Goal: Task Accomplishment & Management: Use online tool/utility

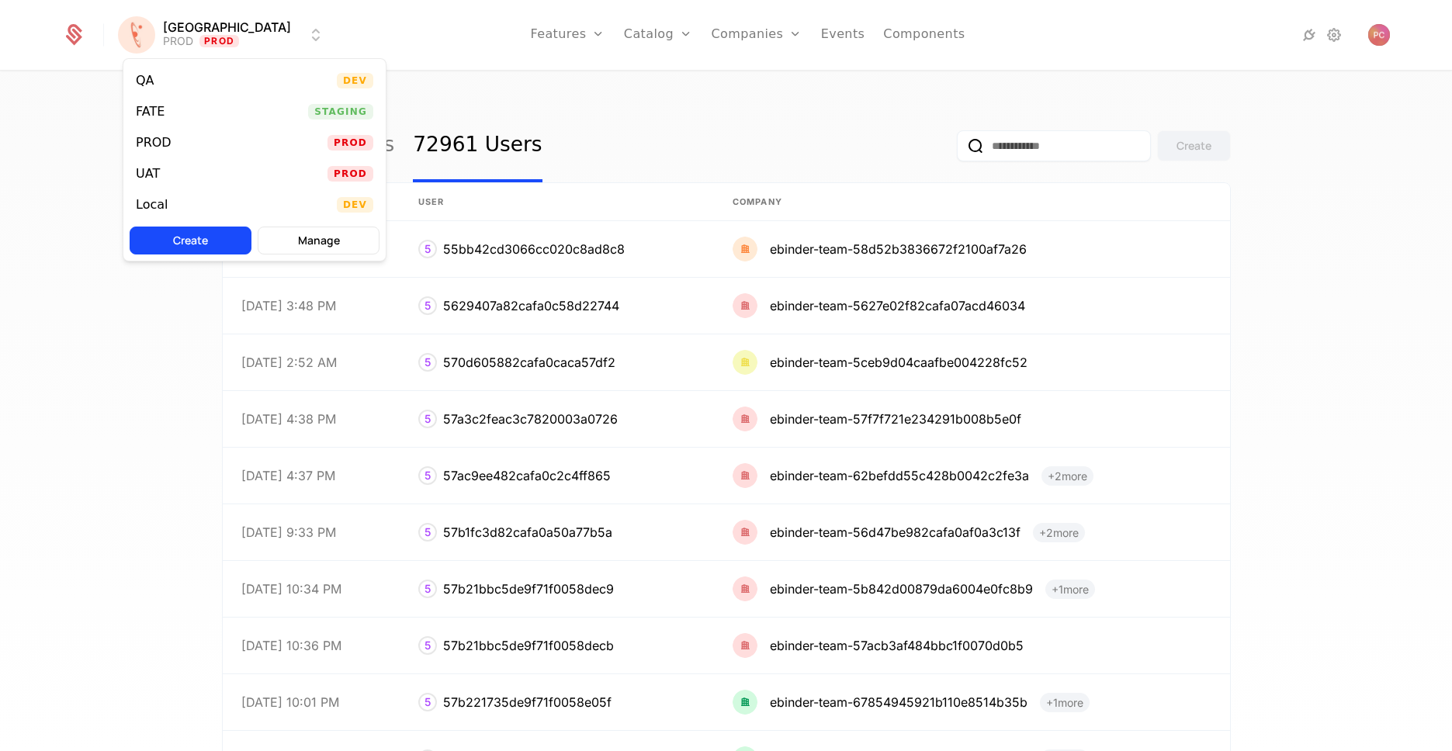
click at [242, 47] on html "[PERSON_NAME] PROD Prod Features Features Flags Catalog Plans Add Ons Credits C…" at bounding box center [726, 375] width 1452 height 751
click at [172, 200] on div "Local" at bounding box center [158, 205] width 44 height 16
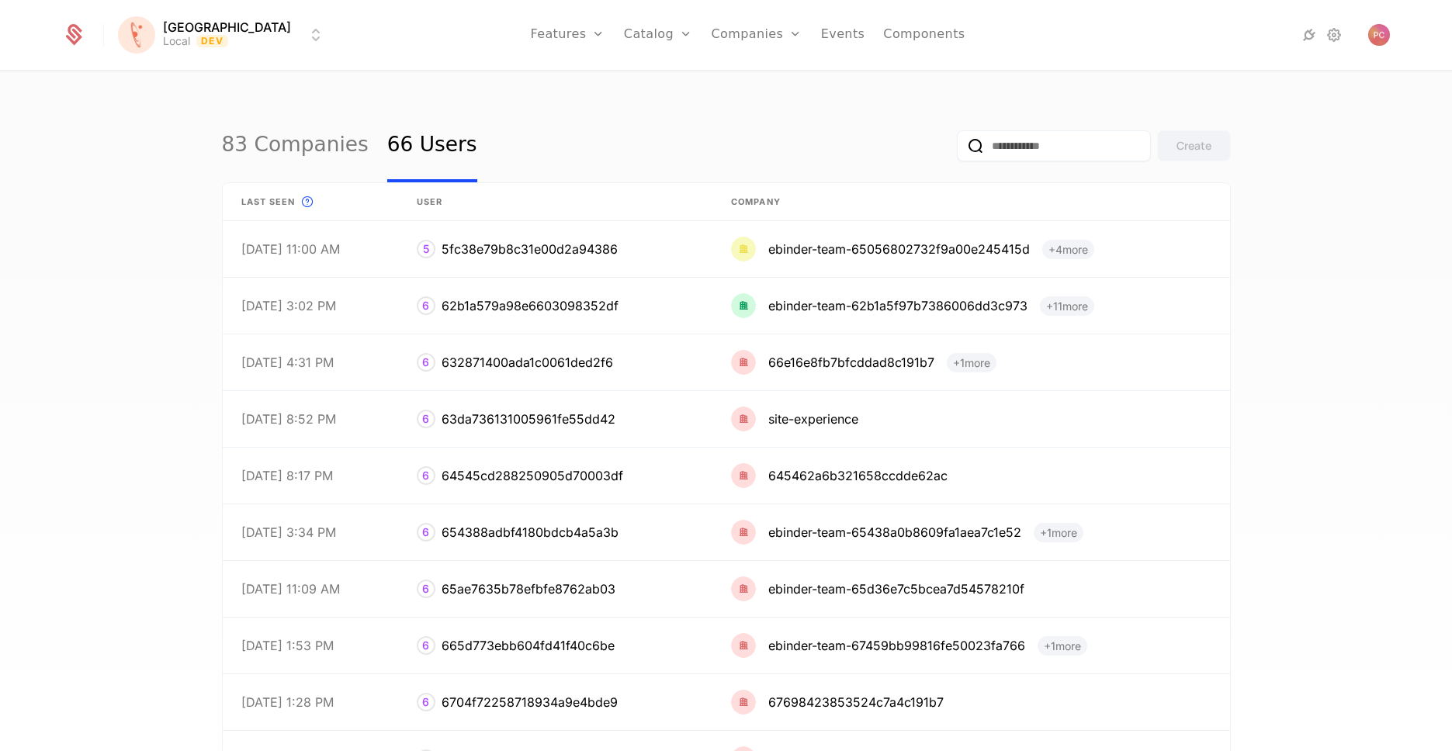
click at [289, 157] on link "83 Companies" at bounding box center [295, 145] width 147 height 73
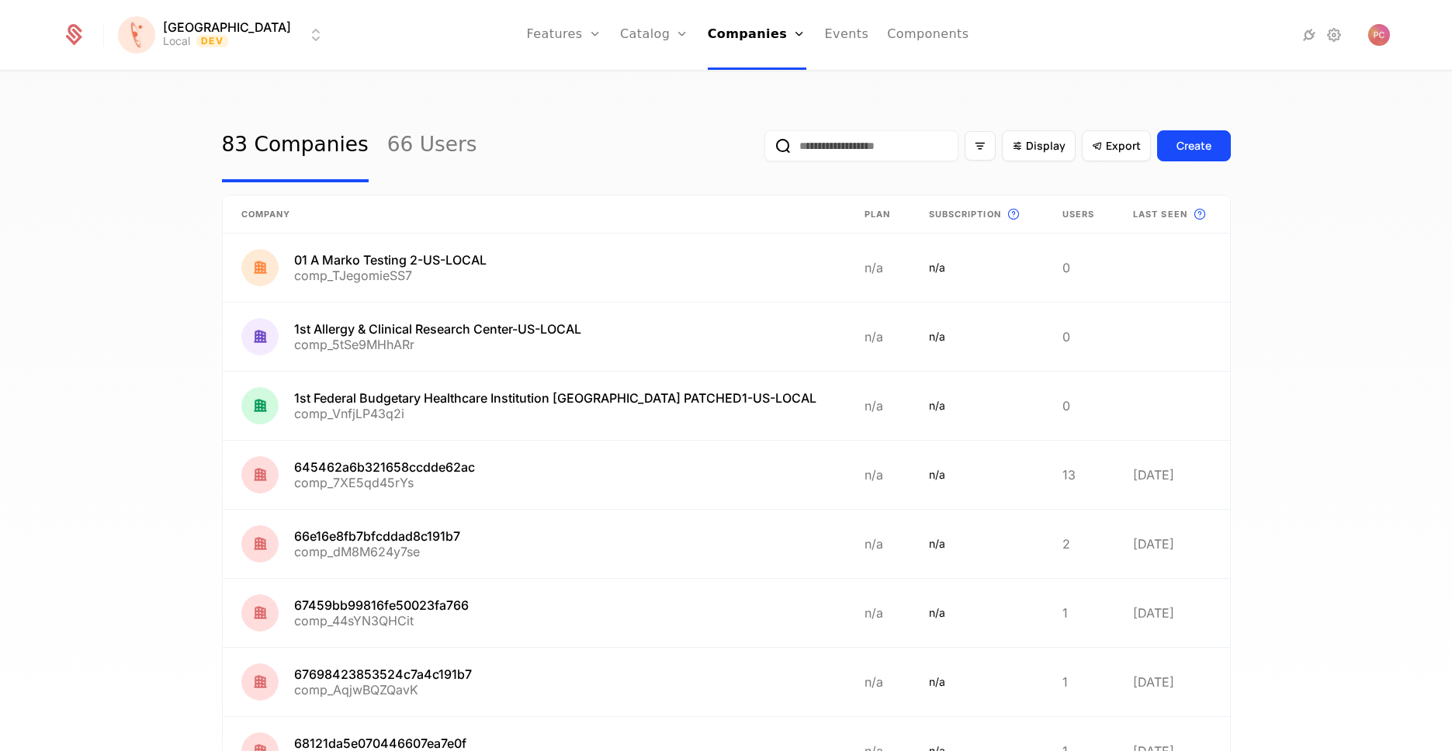
click at [434, 151] on link "66 Users" at bounding box center [432, 145] width 90 height 73
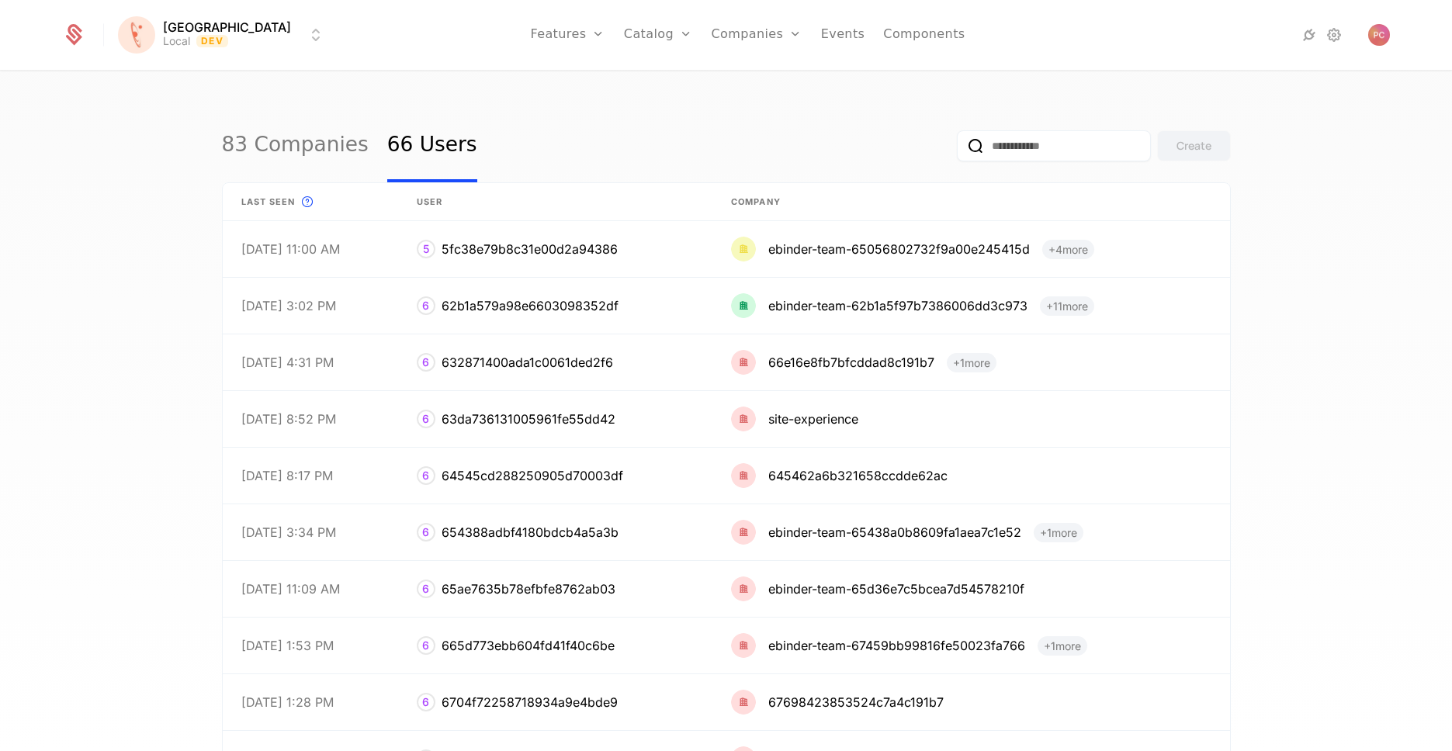
click at [545, 89] on div "Features Flags" at bounding box center [584, 88] width 109 height 75
click at [549, 82] on link "Features" at bounding box center [584, 76] width 71 height 12
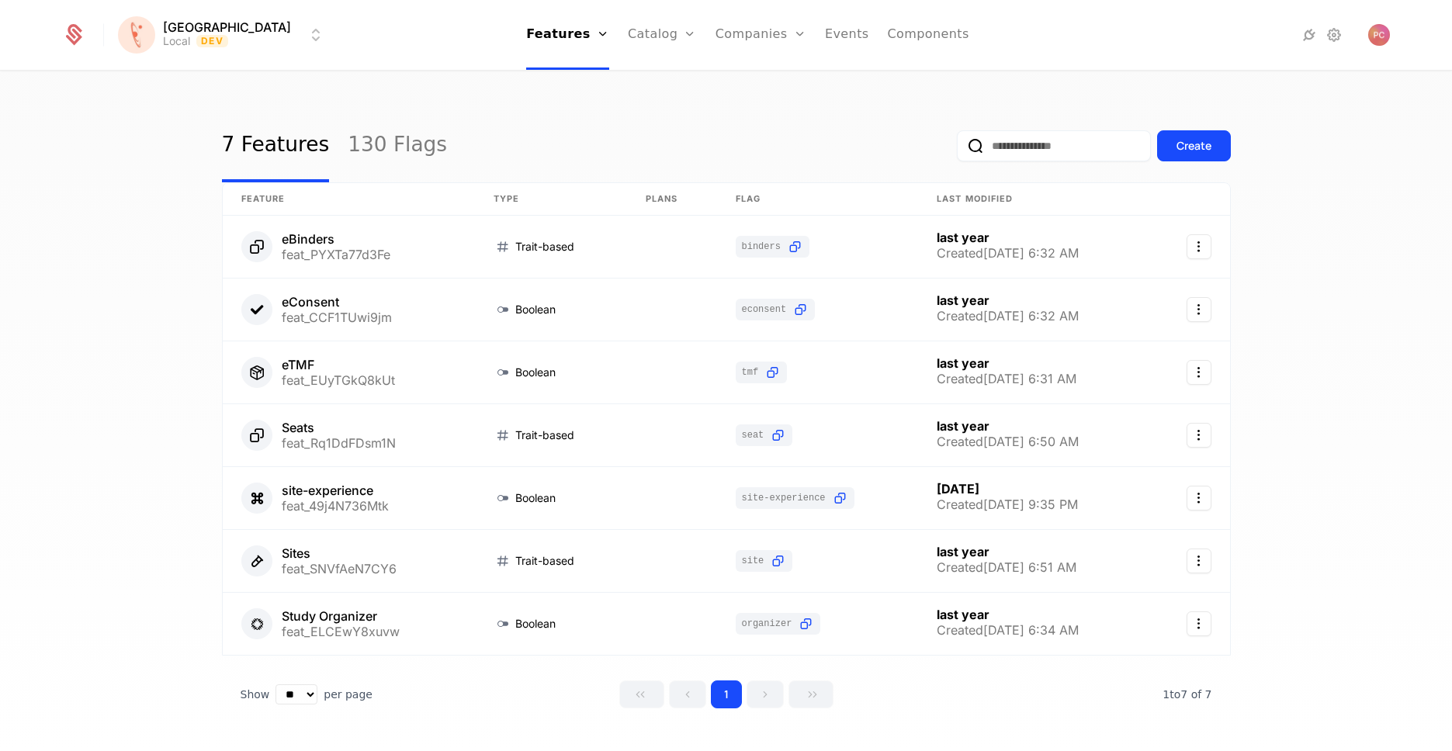
click at [1046, 138] on input "email" at bounding box center [1054, 145] width 194 height 31
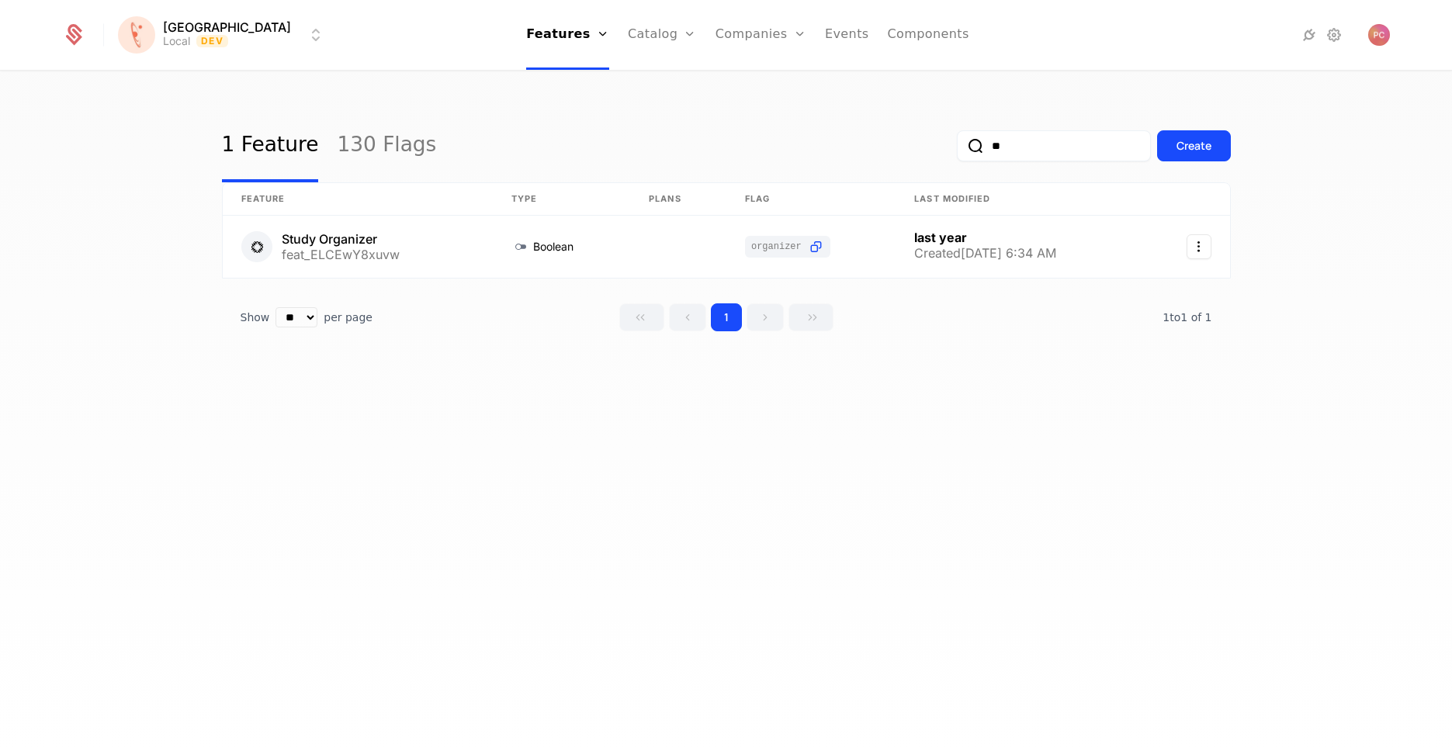
type input "**"
click at [1020, 161] on div "**" at bounding box center [1054, 145] width 194 height 31
click at [1011, 152] on input "**" at bounding box center [1054, 145] width 194 height 31
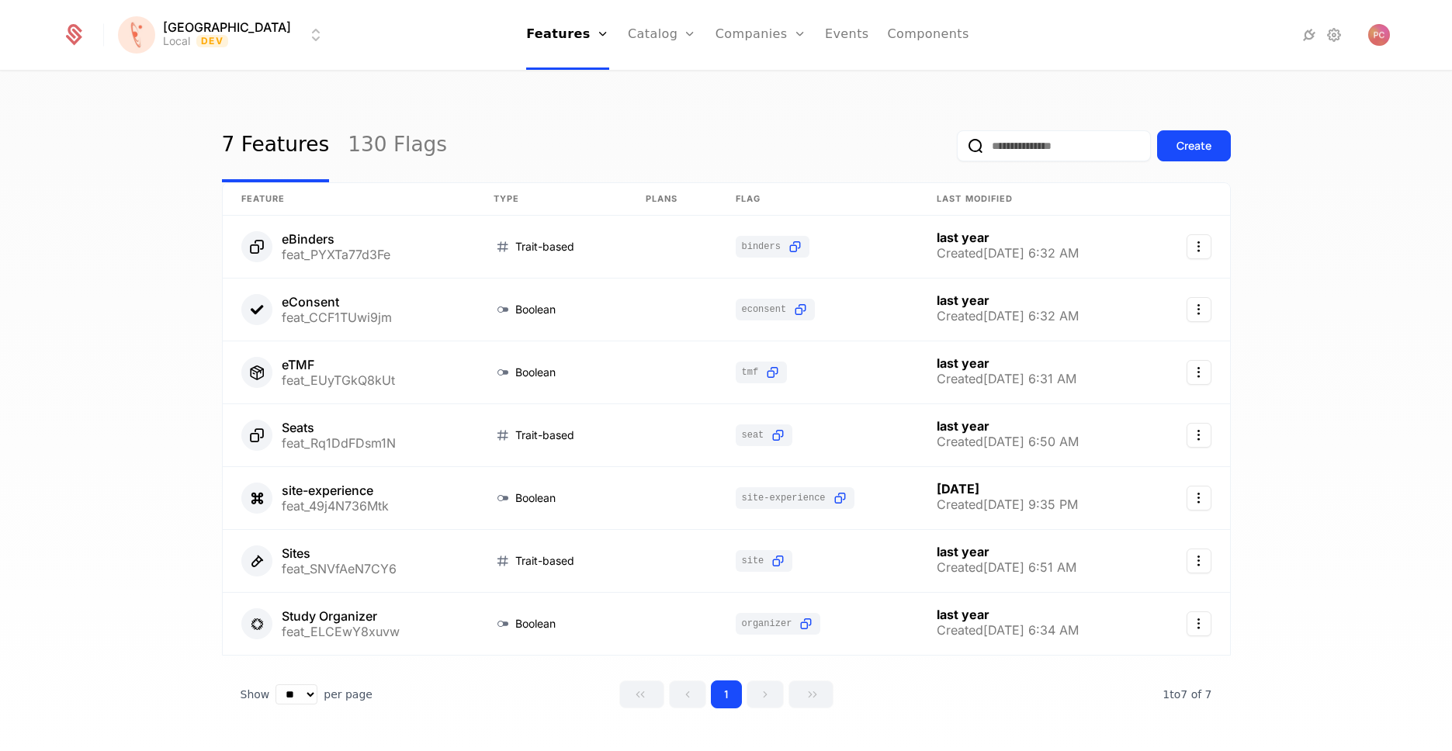
click at [545, 107] on link "Flags" at bounding box center [580, 101] width 71 height 12
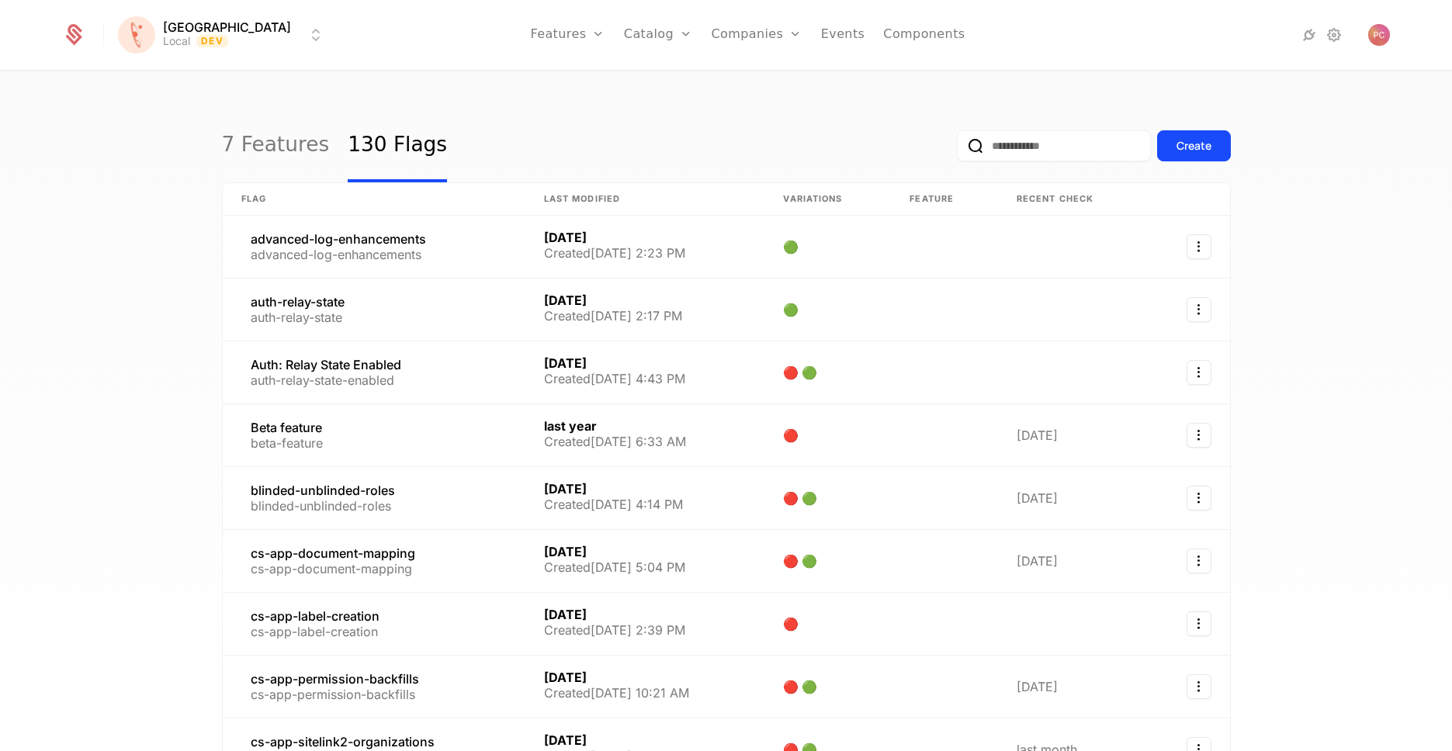
click at [1024, 154] on input "email" at bounding box center [1054, 145] width 194 height 31
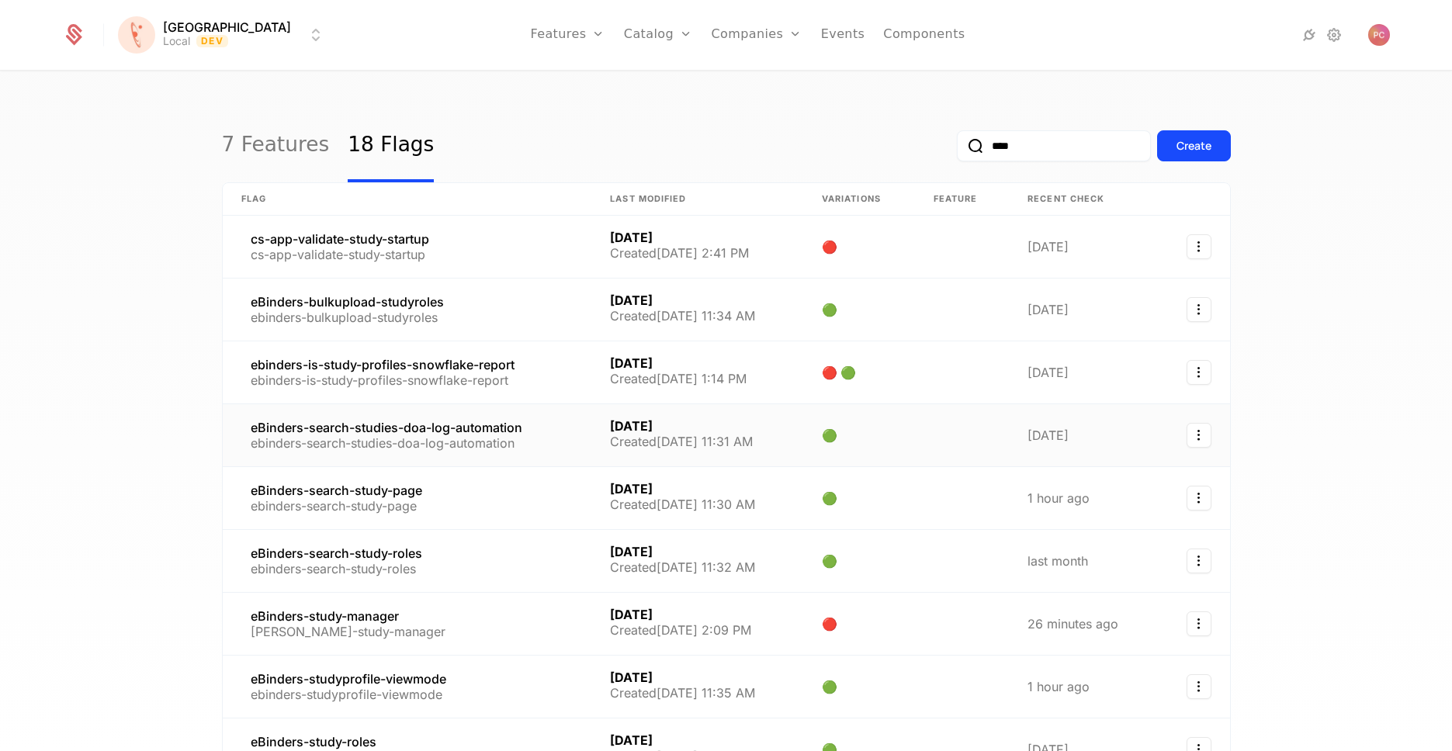
scroll to position [224, 0]
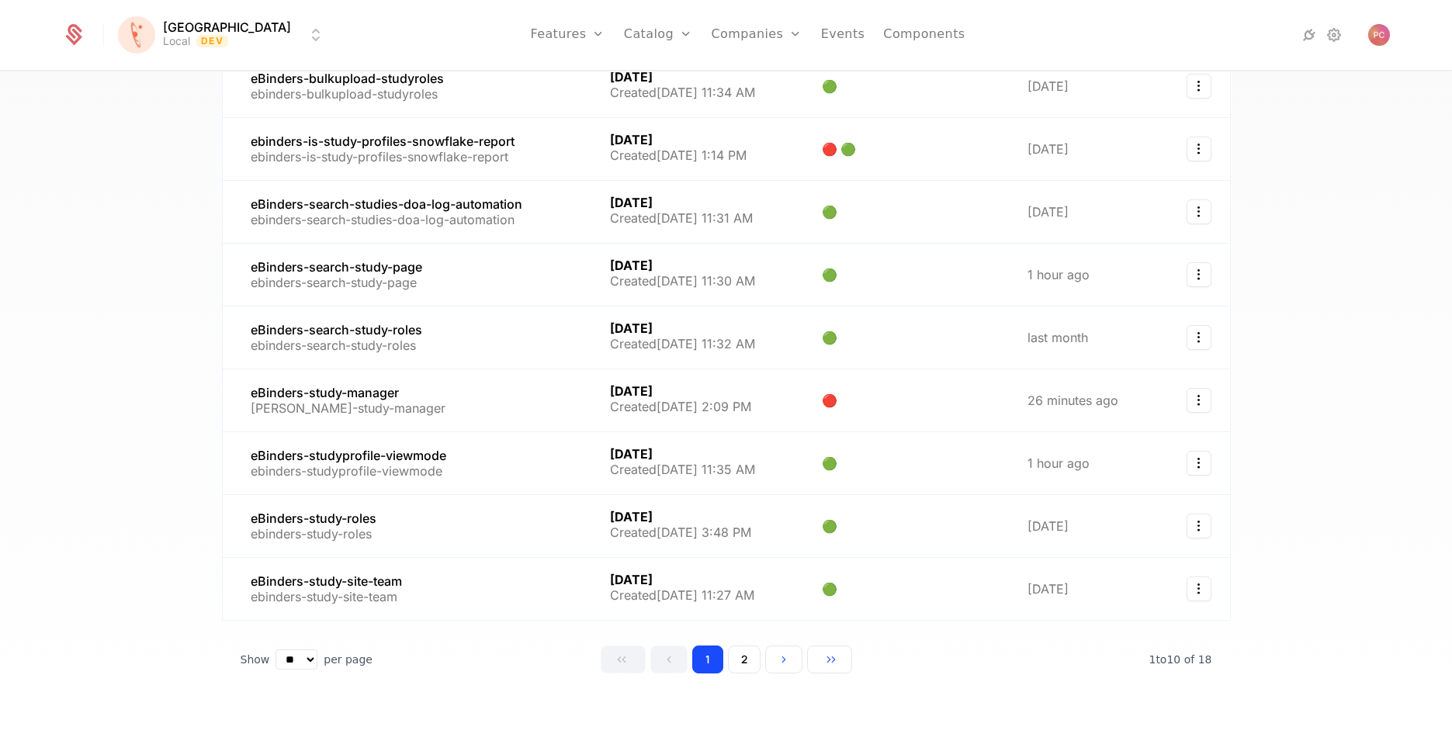
type input "****"
click at [728, 660] on button "2" at bounding box center [744, 660] width 33 height 28
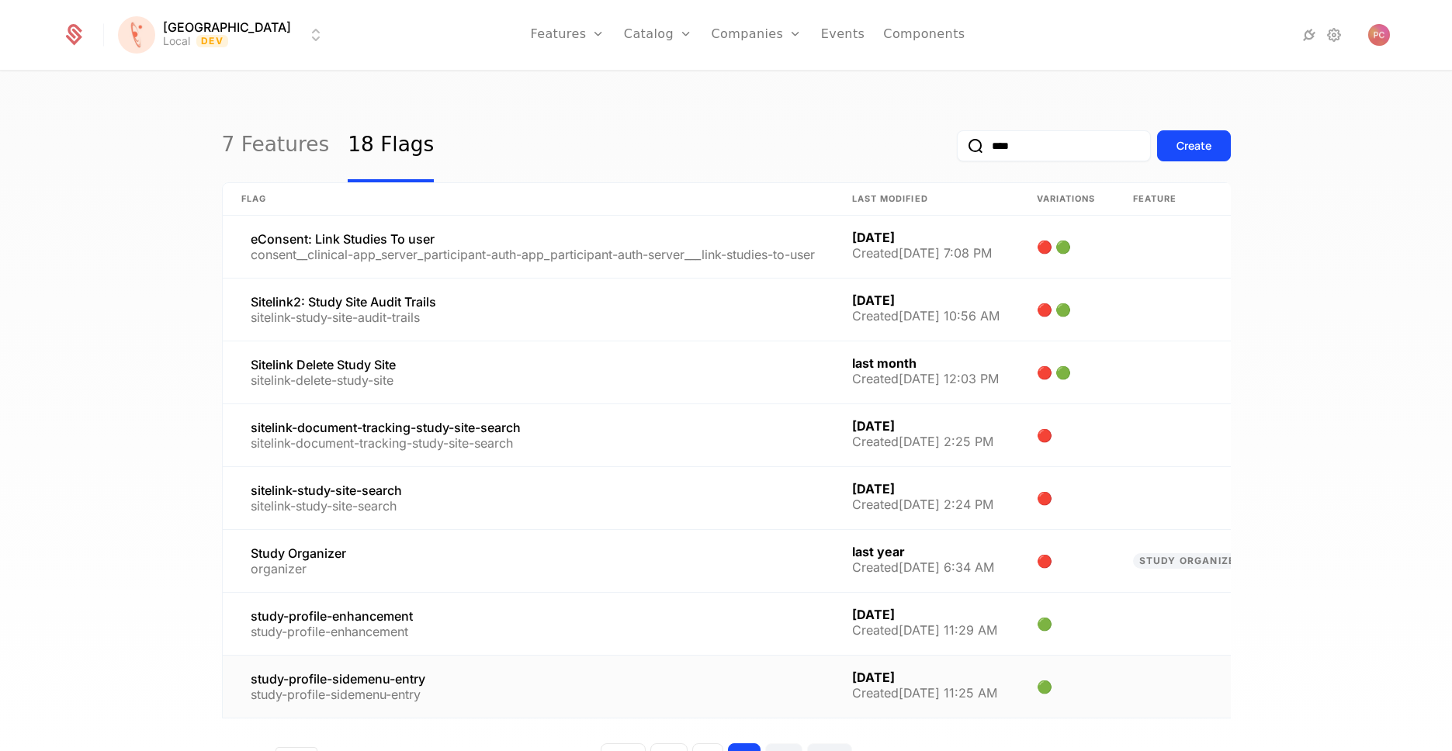
scroll to position [109, 0]
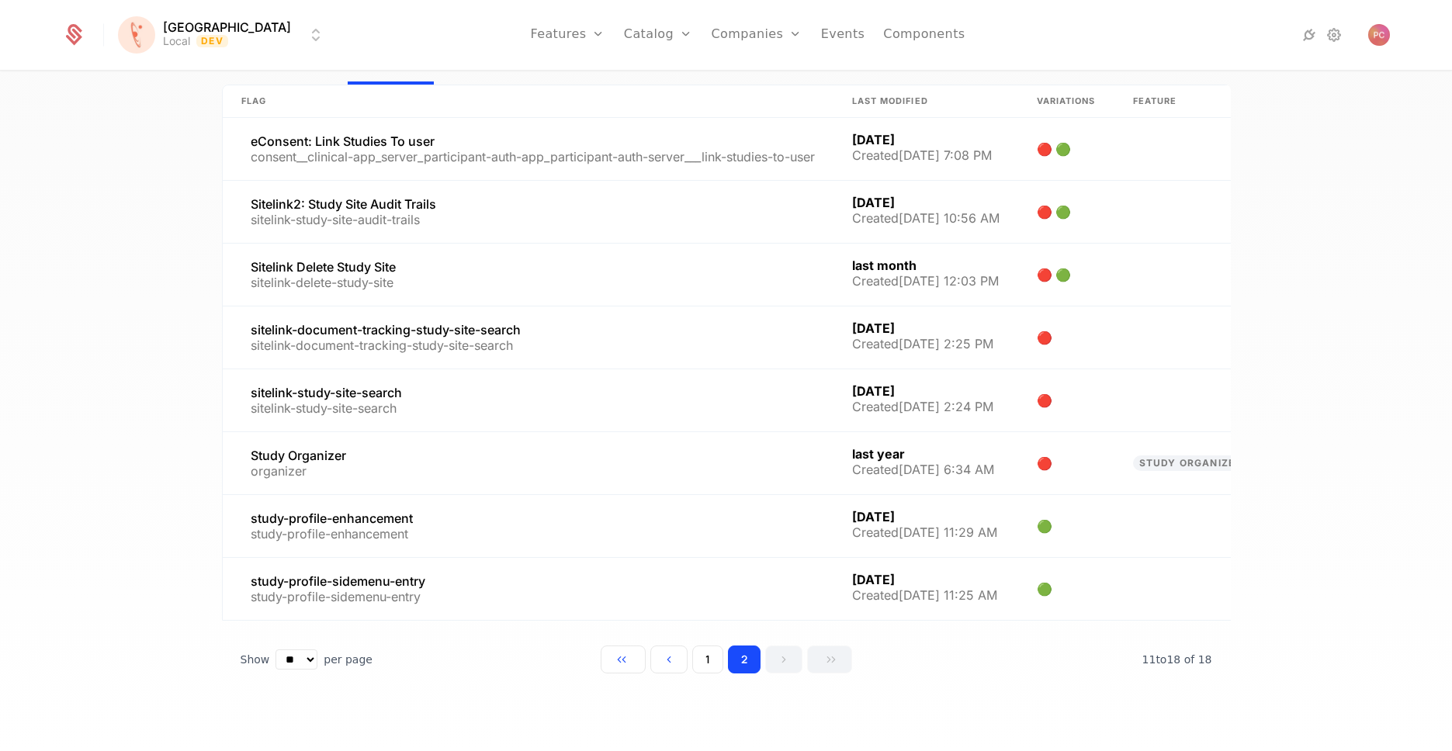
click at [692, 664] on button "1" at bounding box center [707, 660] width 31 height 28
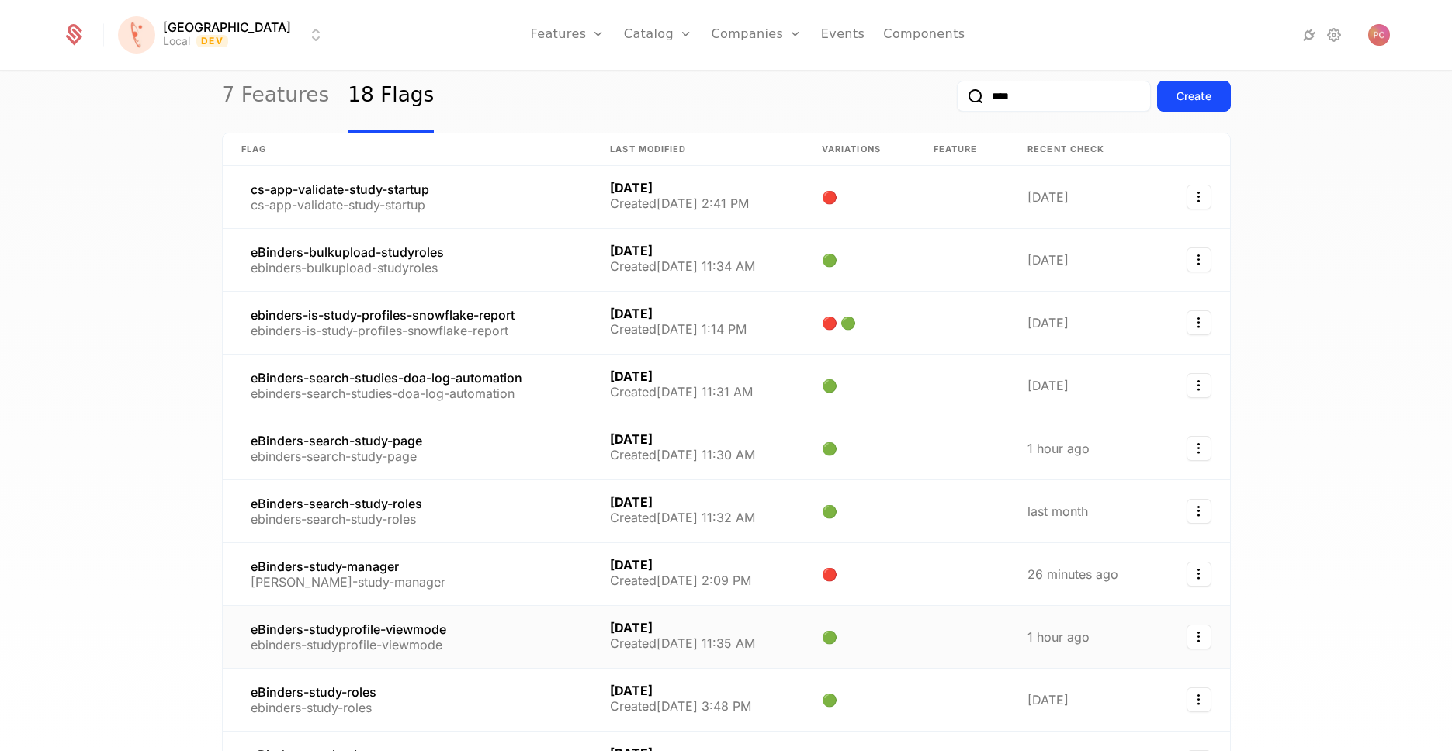
scroll to position [30, 0]
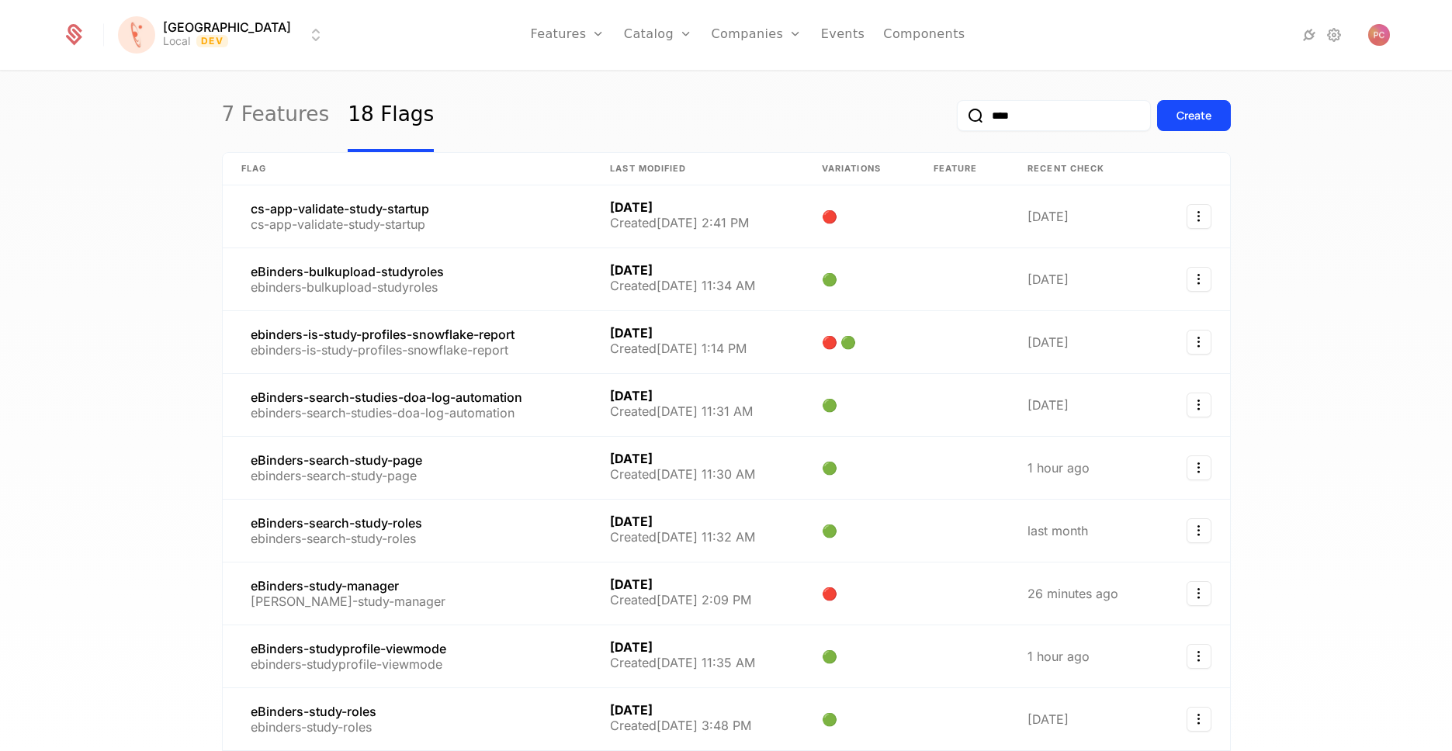
click at [1005, 124] on input "****" at bounding box center [1054, 115] width 194 height 31
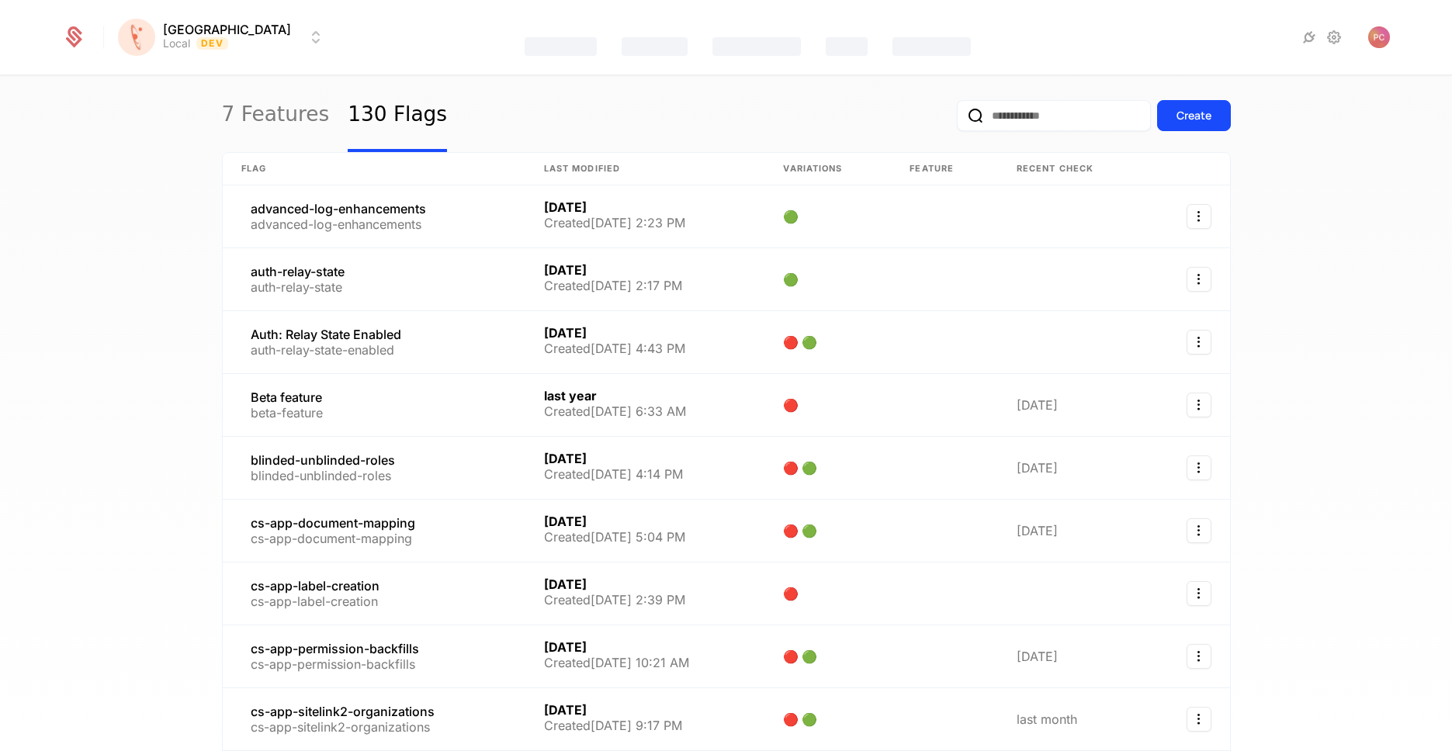
click at [985, 117] on input "email" at bounding box center [1054, 115] width 194 height 31
type input "********"
click at [957, 119] on button "submit" at bounding box center [957, 119] width 0 height 0
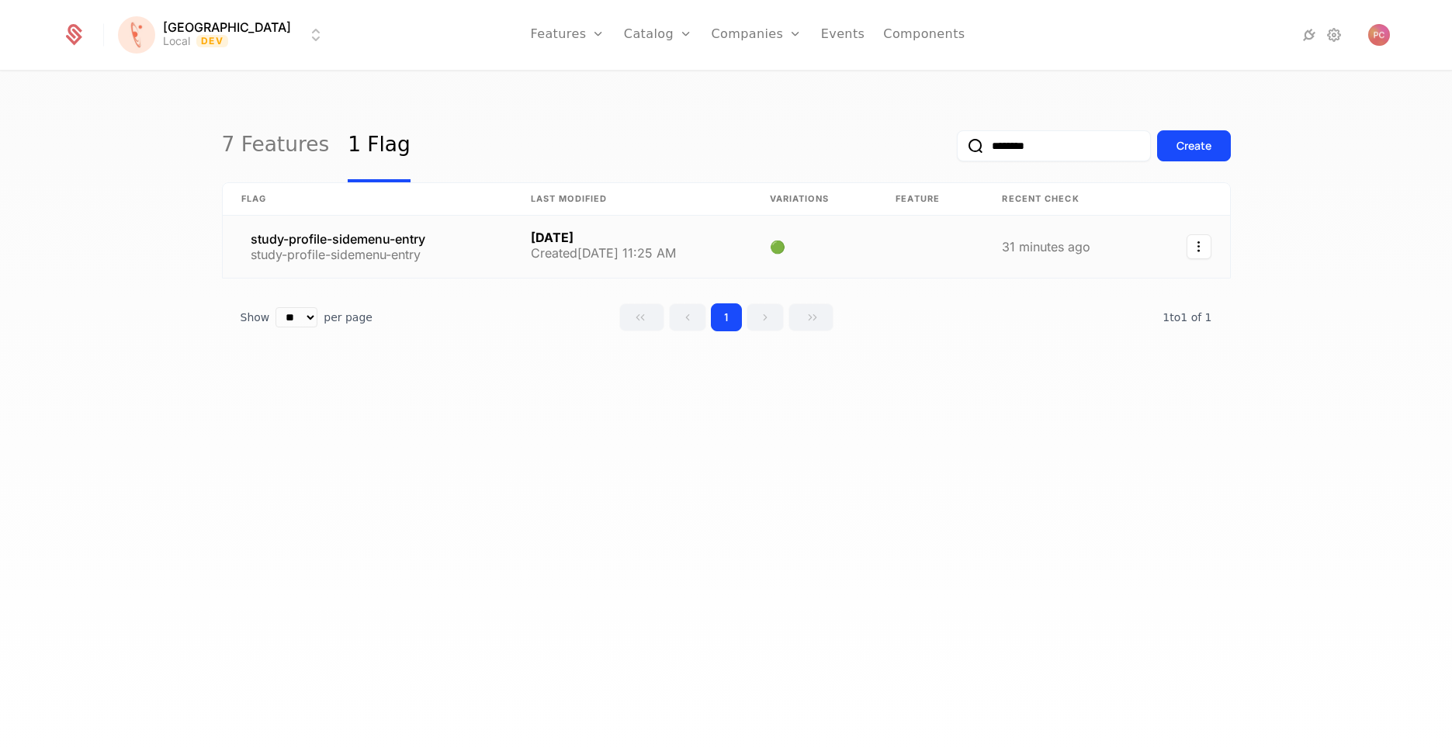
click at [403, 244] on link at bounding box center [368, 247] width 290 height 62
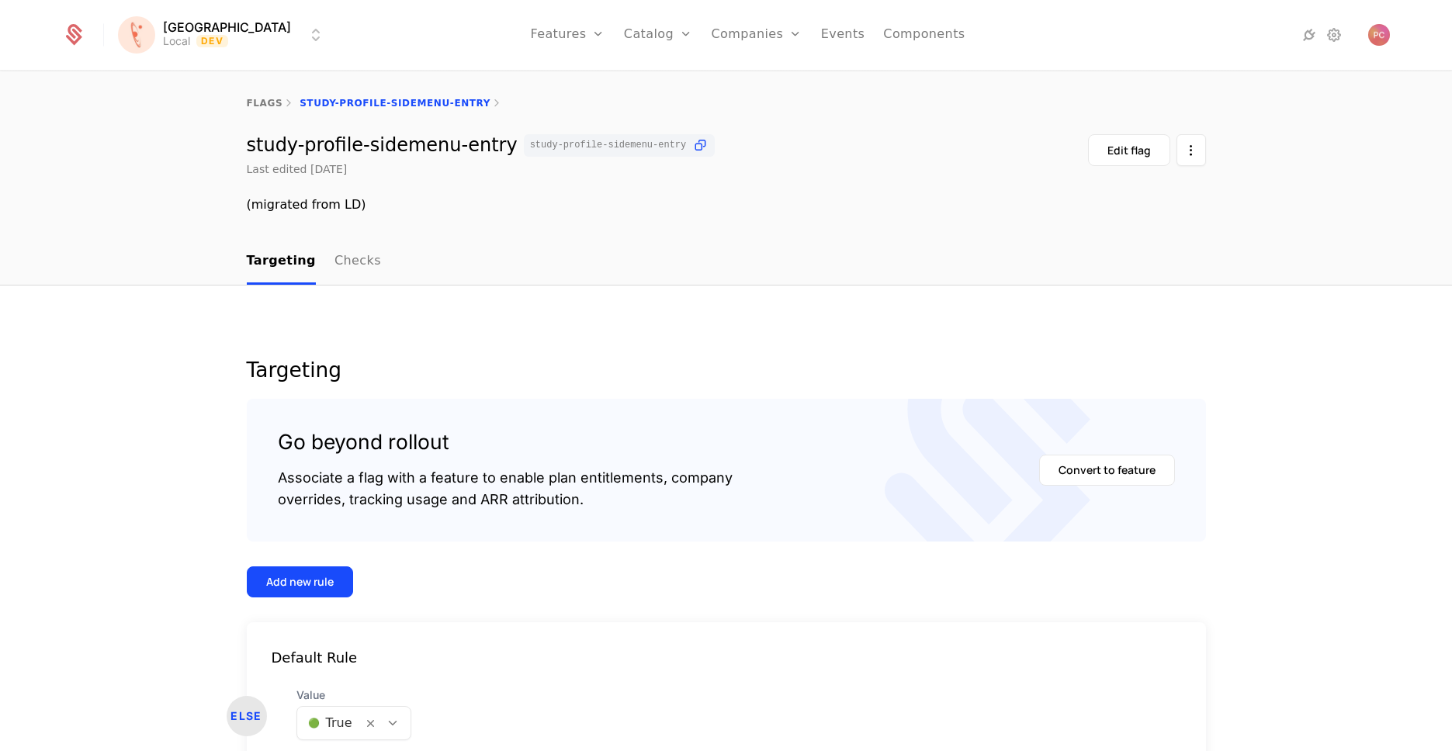
click at [345, 268] on link "Checks" at bounding box center [358, 262] width 47 height 46
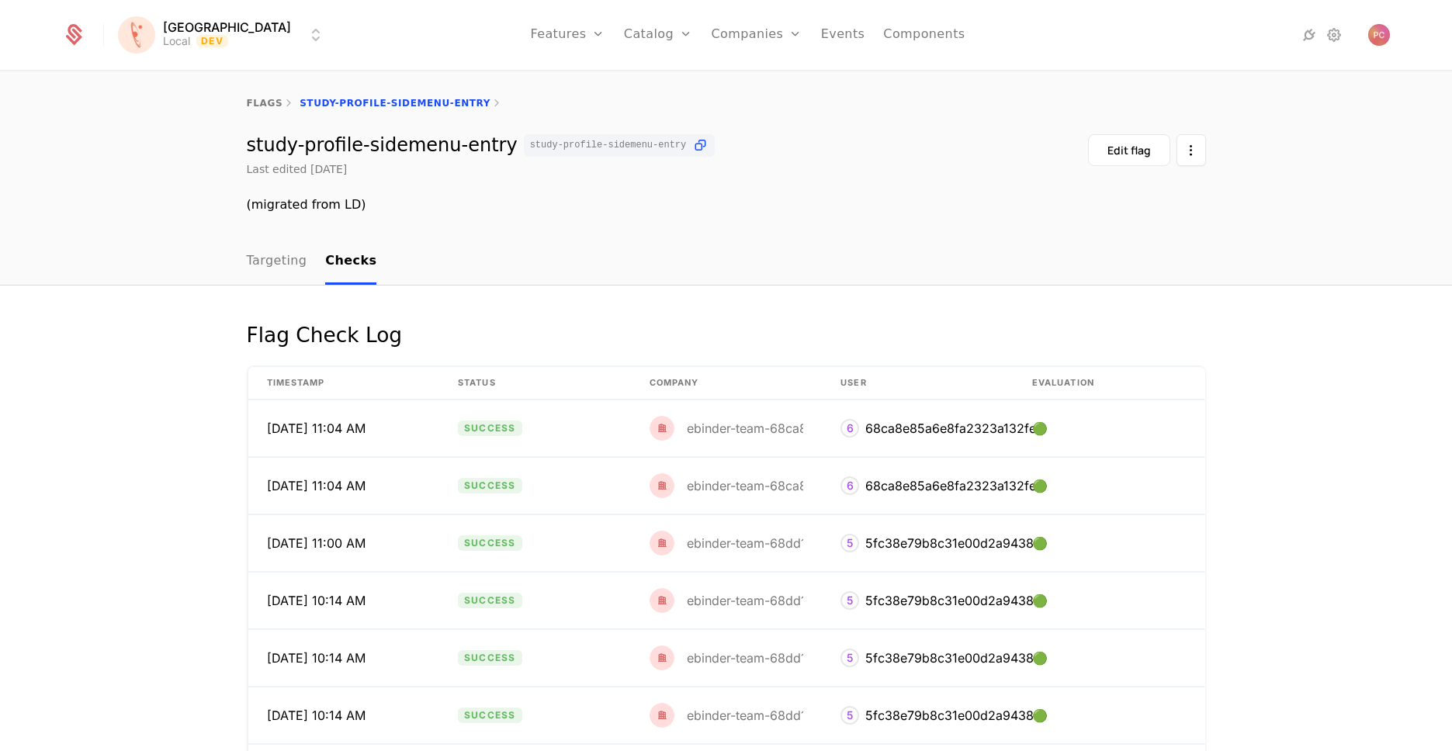
scroll to position [118, 0]
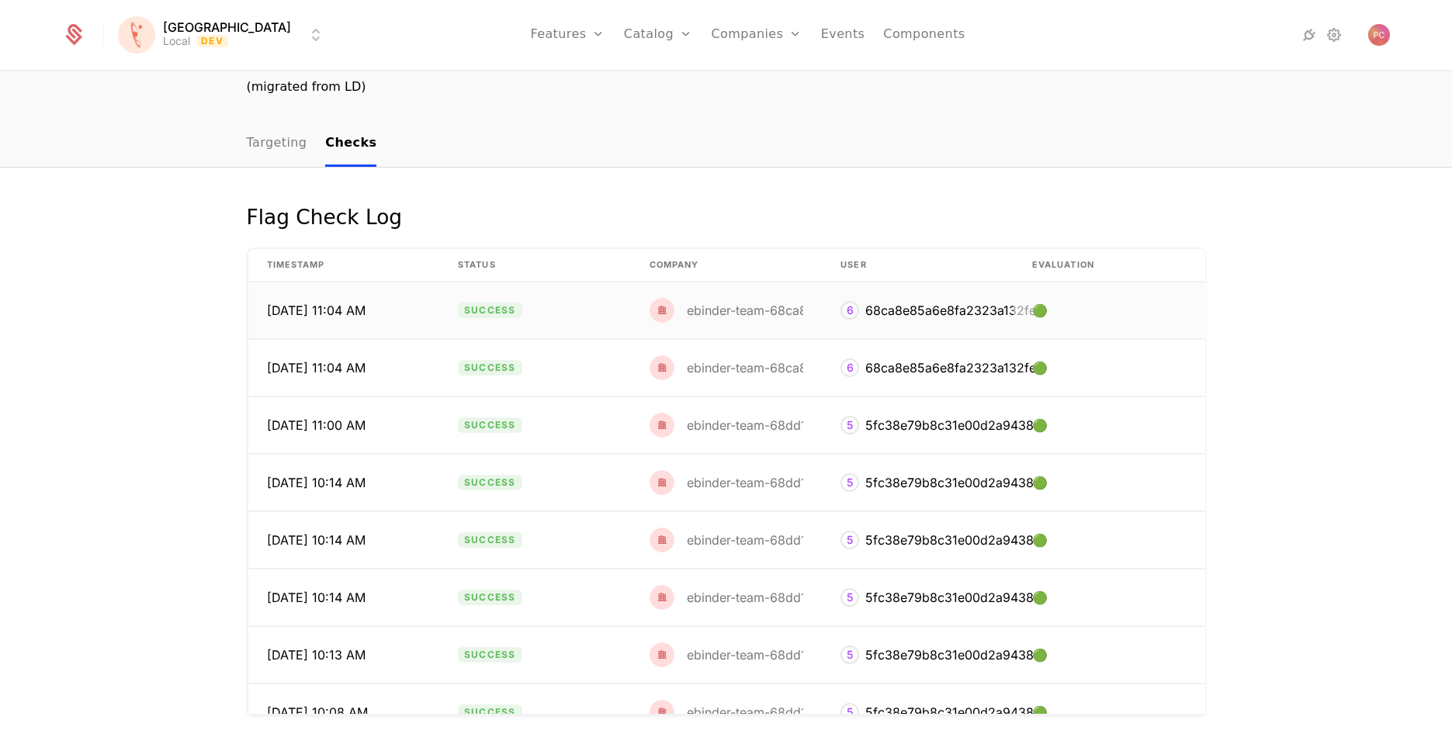
click at [767, 318] on div "ebinder-team-68ca8e8586011732ceb27578" at bounding box center [798, 310] width 296 height 25
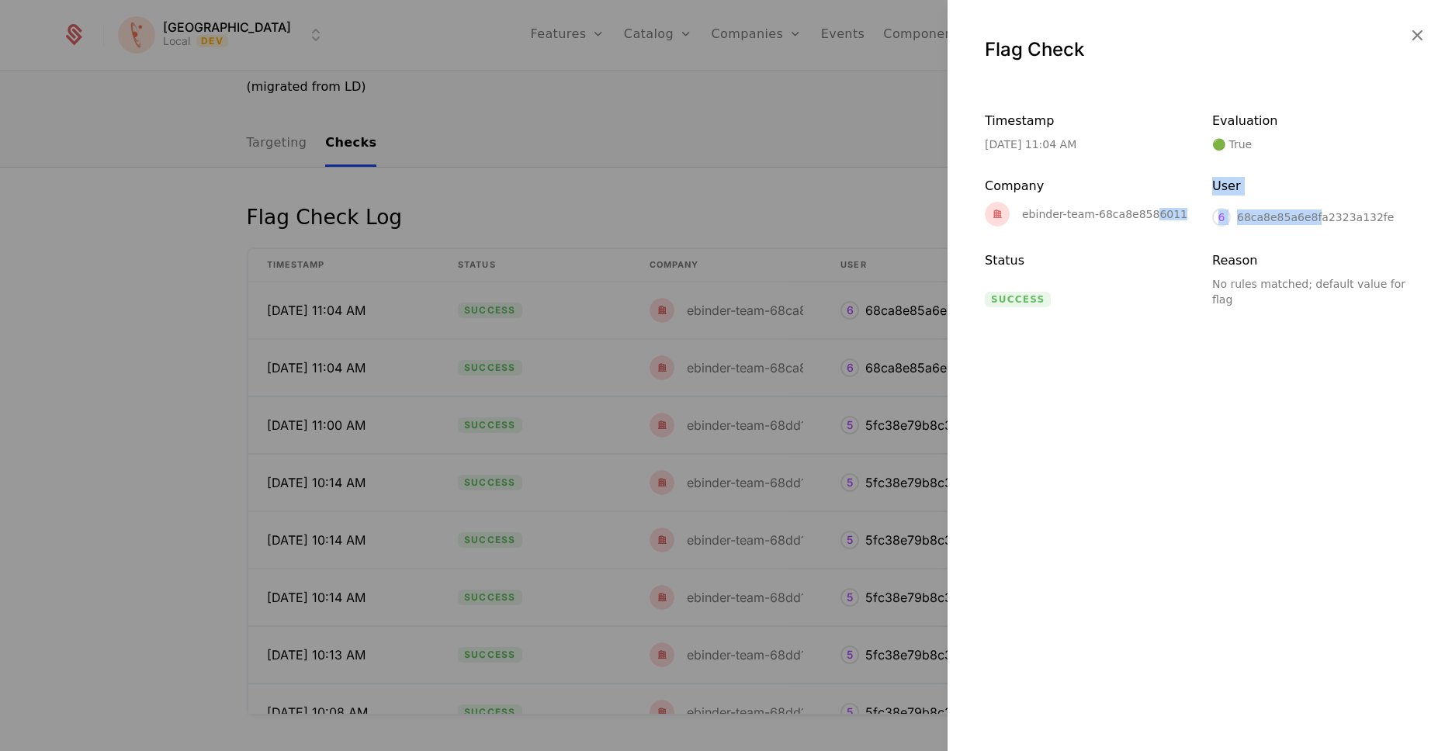
drag, startPoint x: 1153, startPoint y: 211, endPoint x: 1319, endPoint y: 210, distance: 166.1
click at [1319, 210] on div "Timestamp [DATE] 11:04 AM Evaluation 🟢 True Company ebinder-team-68ca8e85860117…" at bounding box center [1200, 210] width 430 height 196
click at [1419, 43] on icon "button" at bounding box center [1417, 35] width 20 height 20
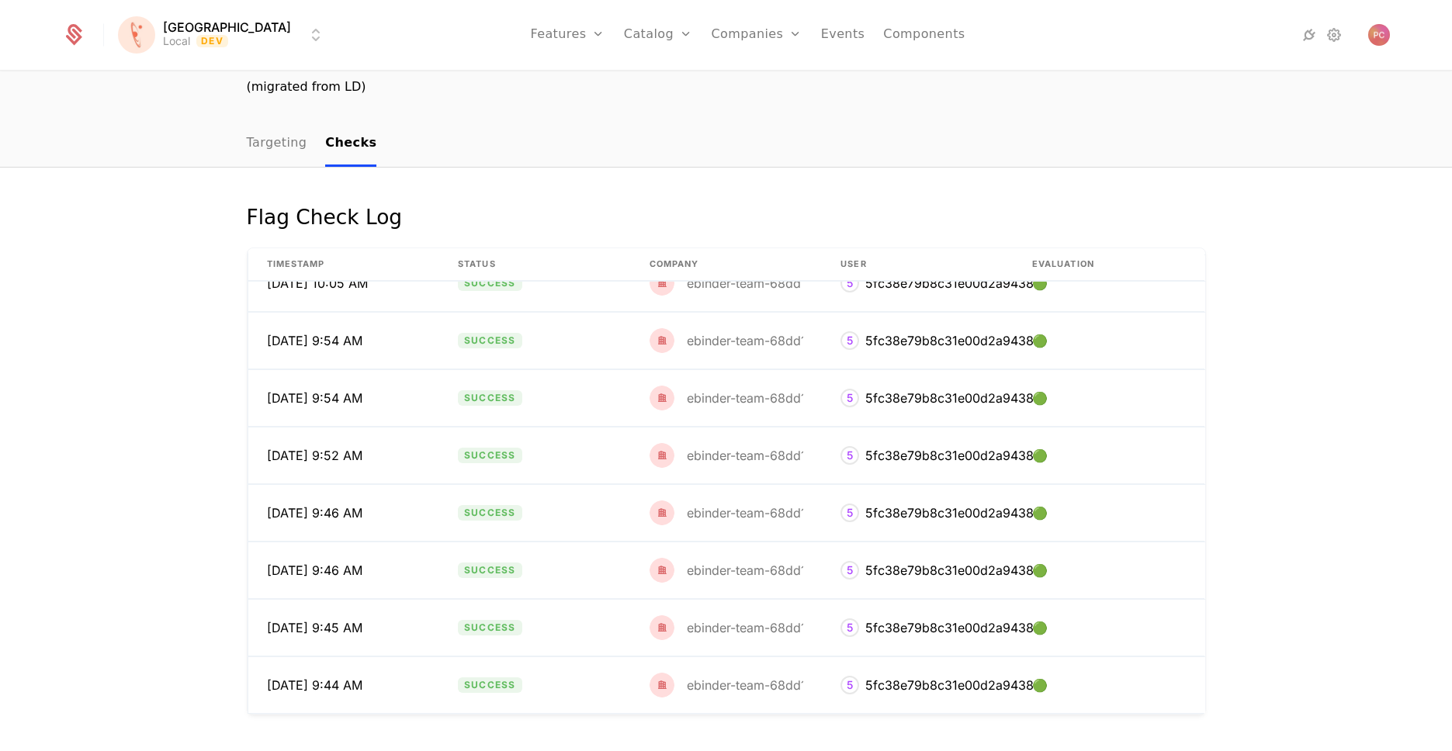
scroll to position [0, 0]
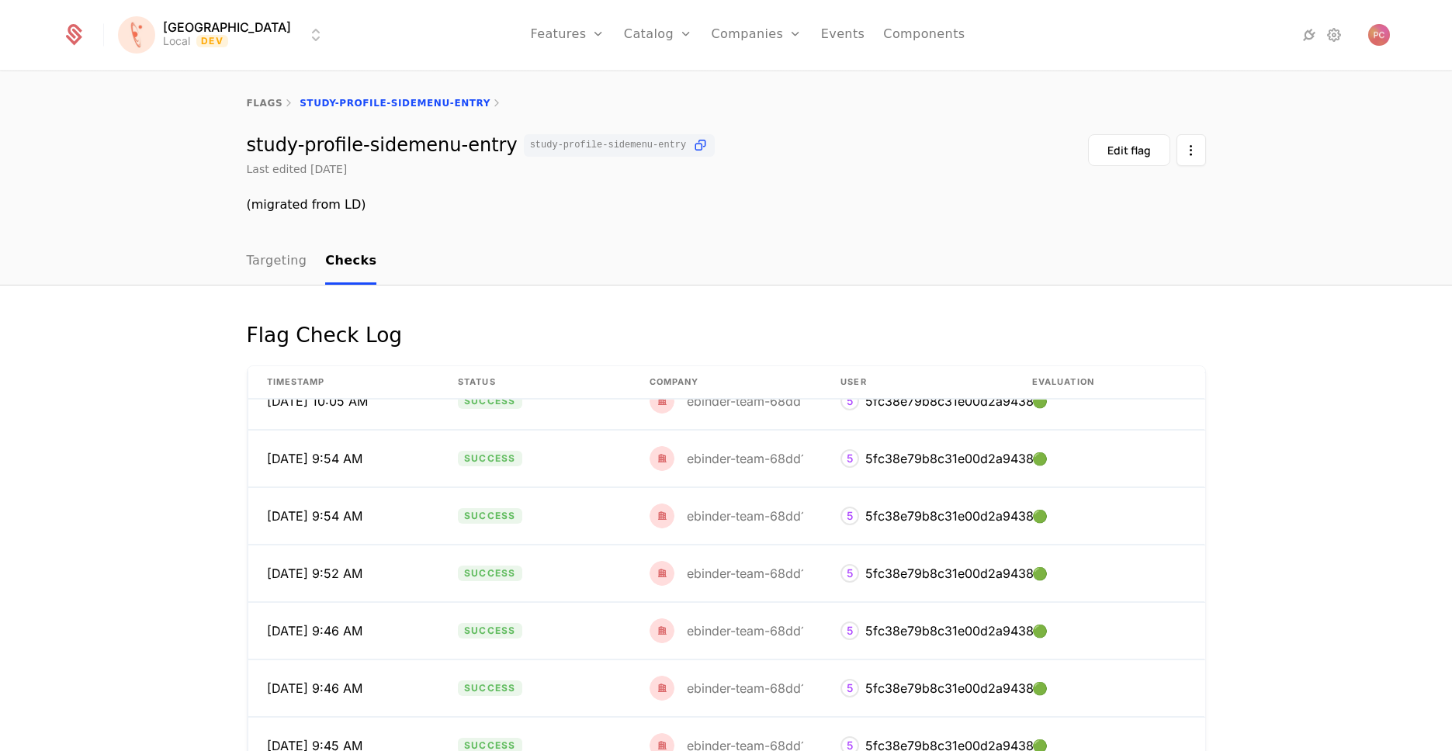
click at [268, 106] on link "flags" at bounding box center [265, 103] width 36 height 11
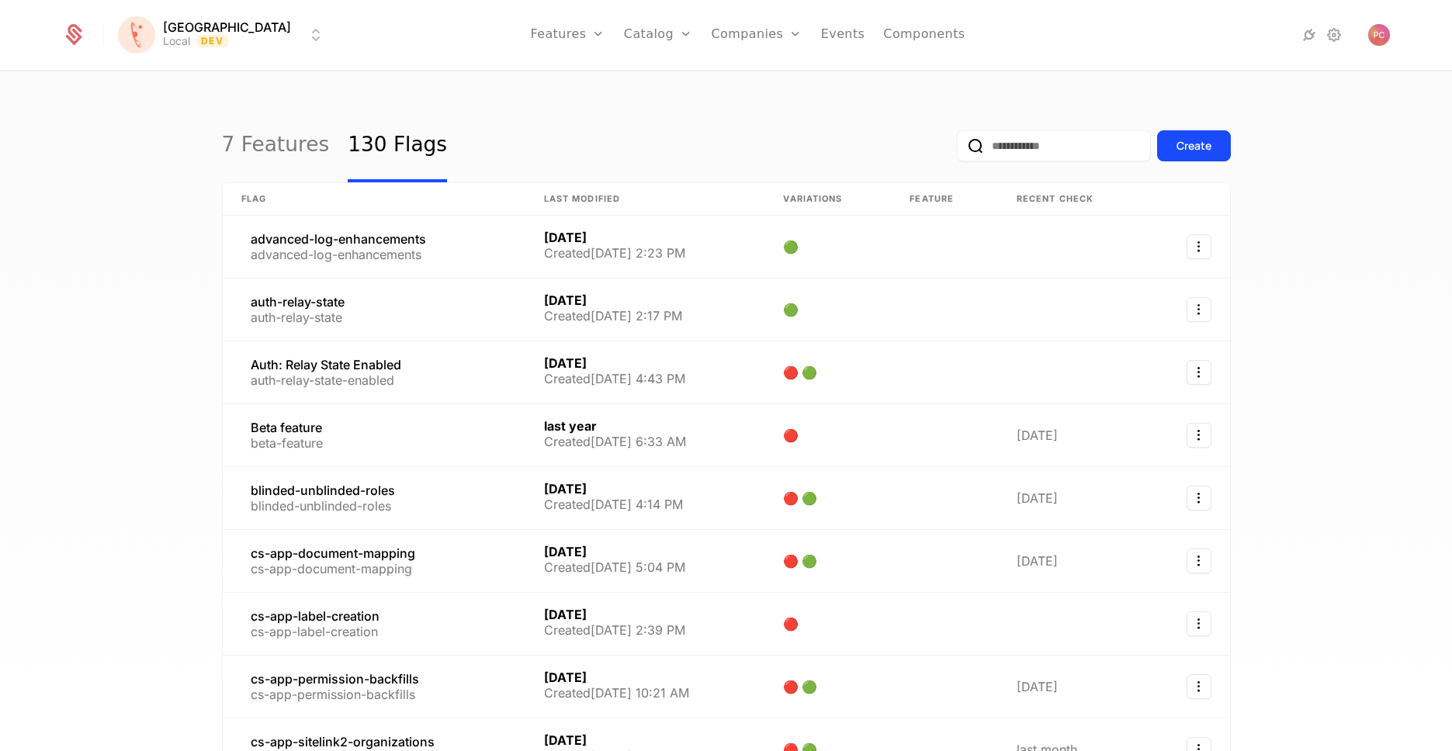
click at [990, 144] on input "email" at bounding box center [1054, 145] width 194 height 31
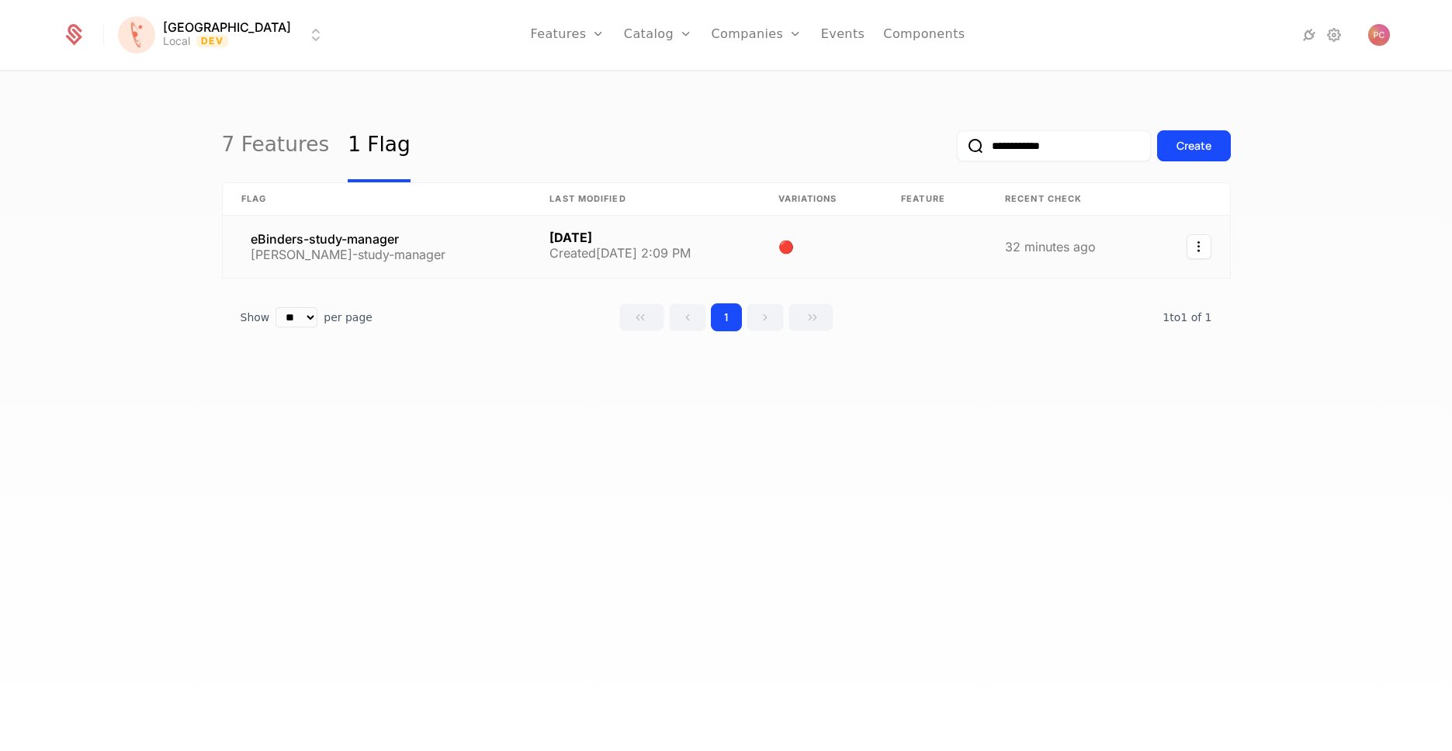
type input "**********"
click at [454, 245] on link at bounding box center [377, 247] width 309 height 62
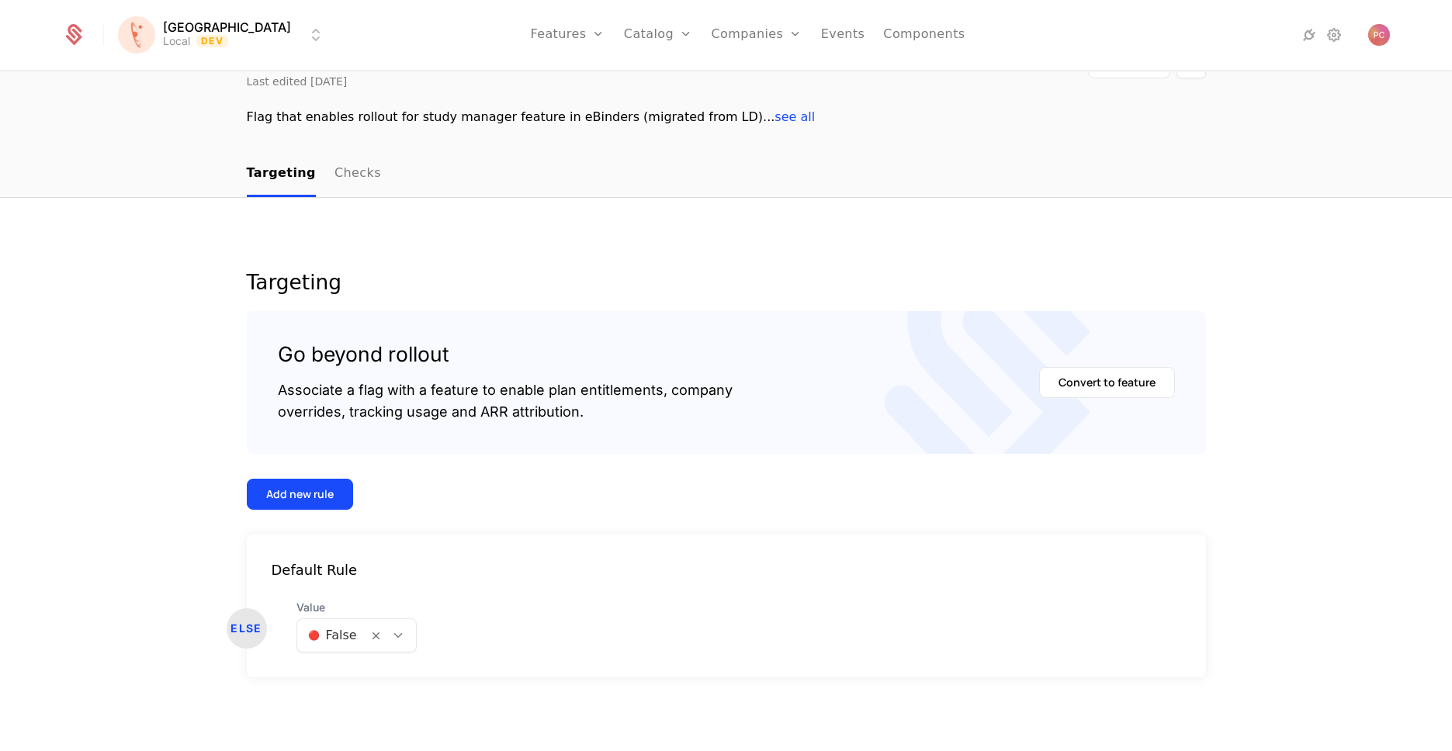
scroll to position [9, 0]
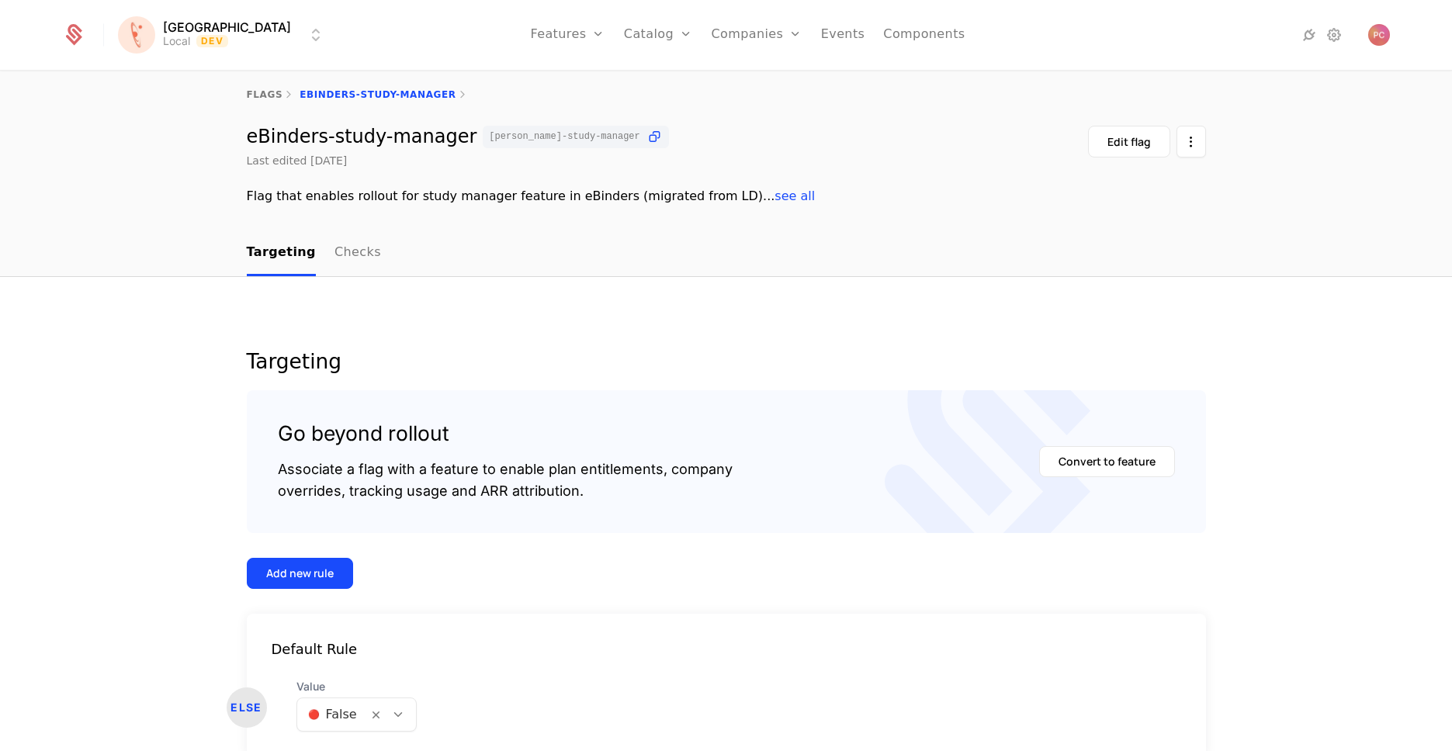
click at [329, 715] on body "[PERSON_NAME] Local Dev Features Features Flags Catalog Plans Add Ons Credits C…" at bounding box center [726, 375] width 1452 height 751
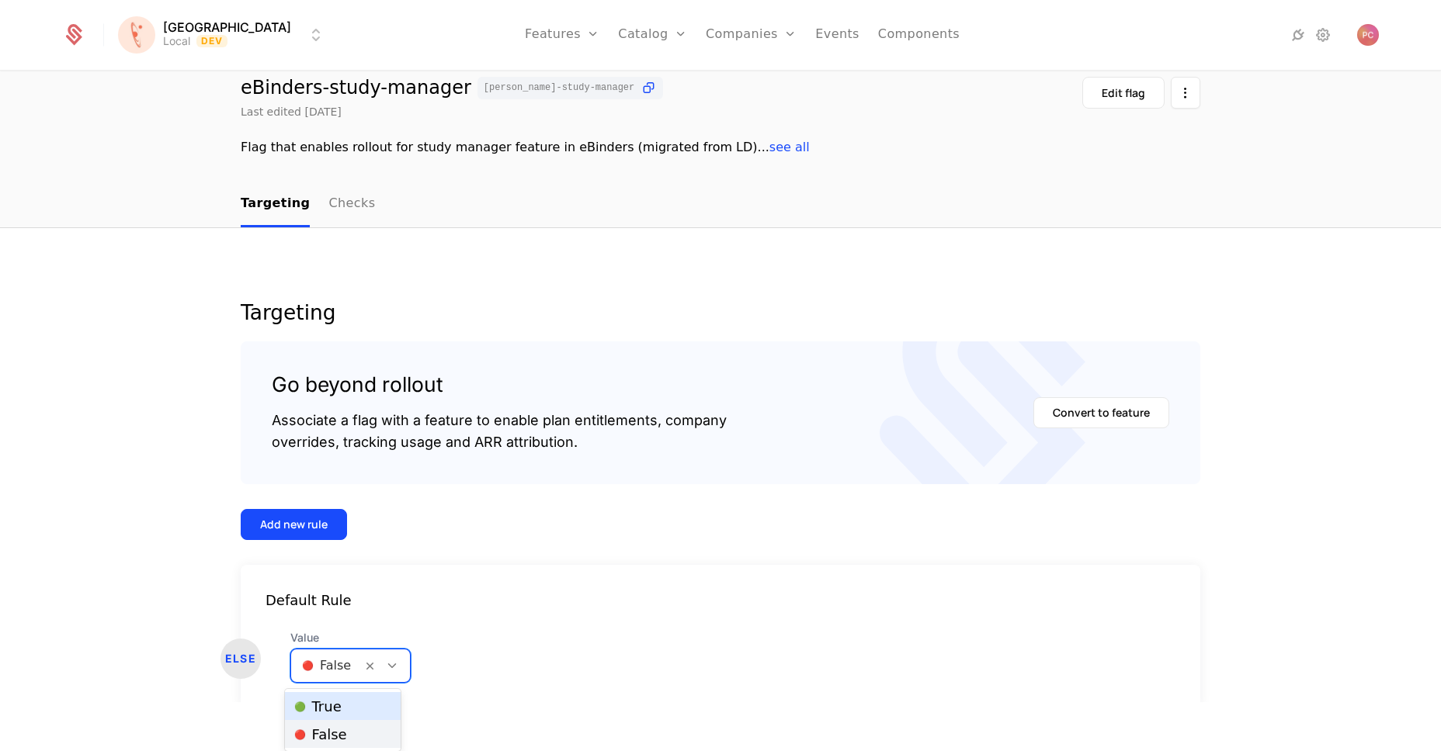
click at [330, 711] on span "🟢 True" at bounding box center [317, 707] width 47 height 14
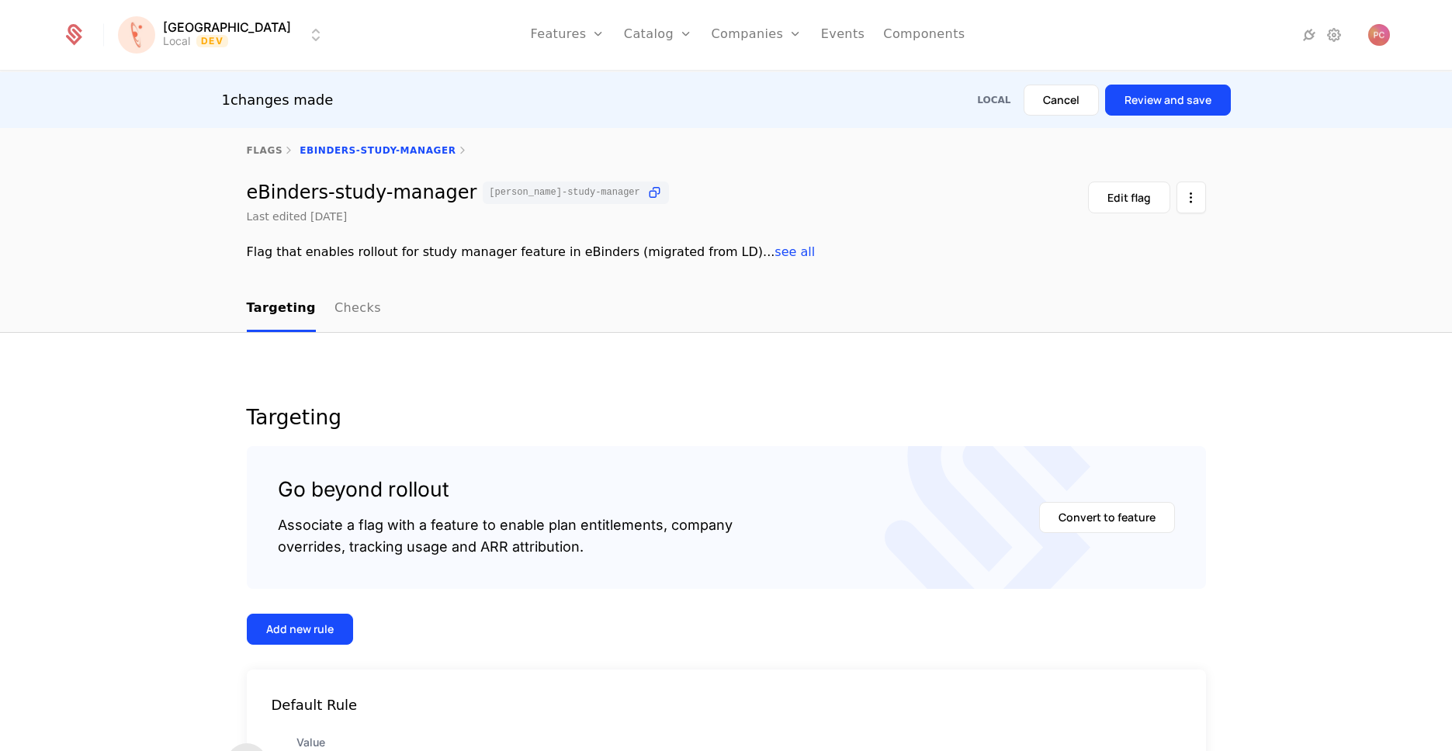
click at [1147, 99] on button "Review and save" at bounding box center [1168, 100] width 126 height 31
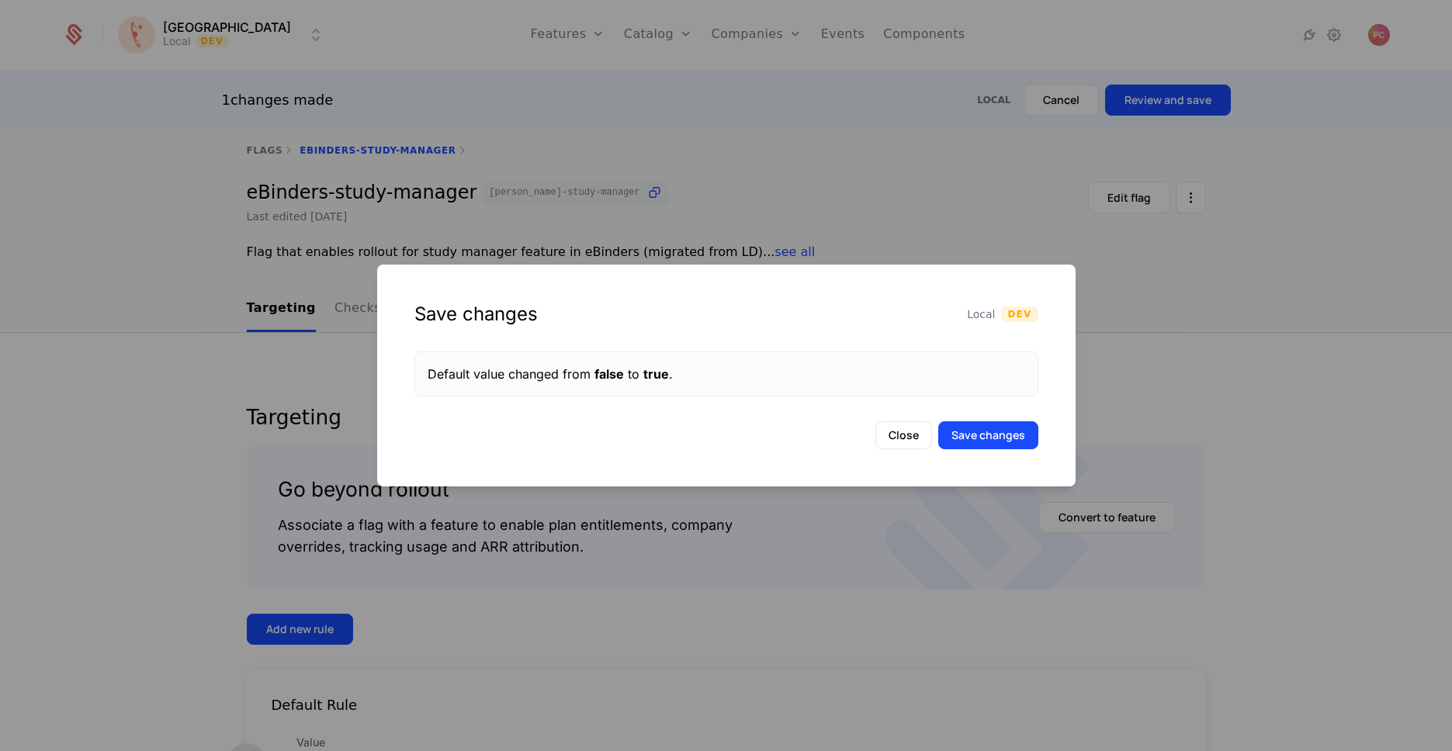
click at [979, 444] on button "Save changes" at bounding box center [988, 435] width 100 height 28
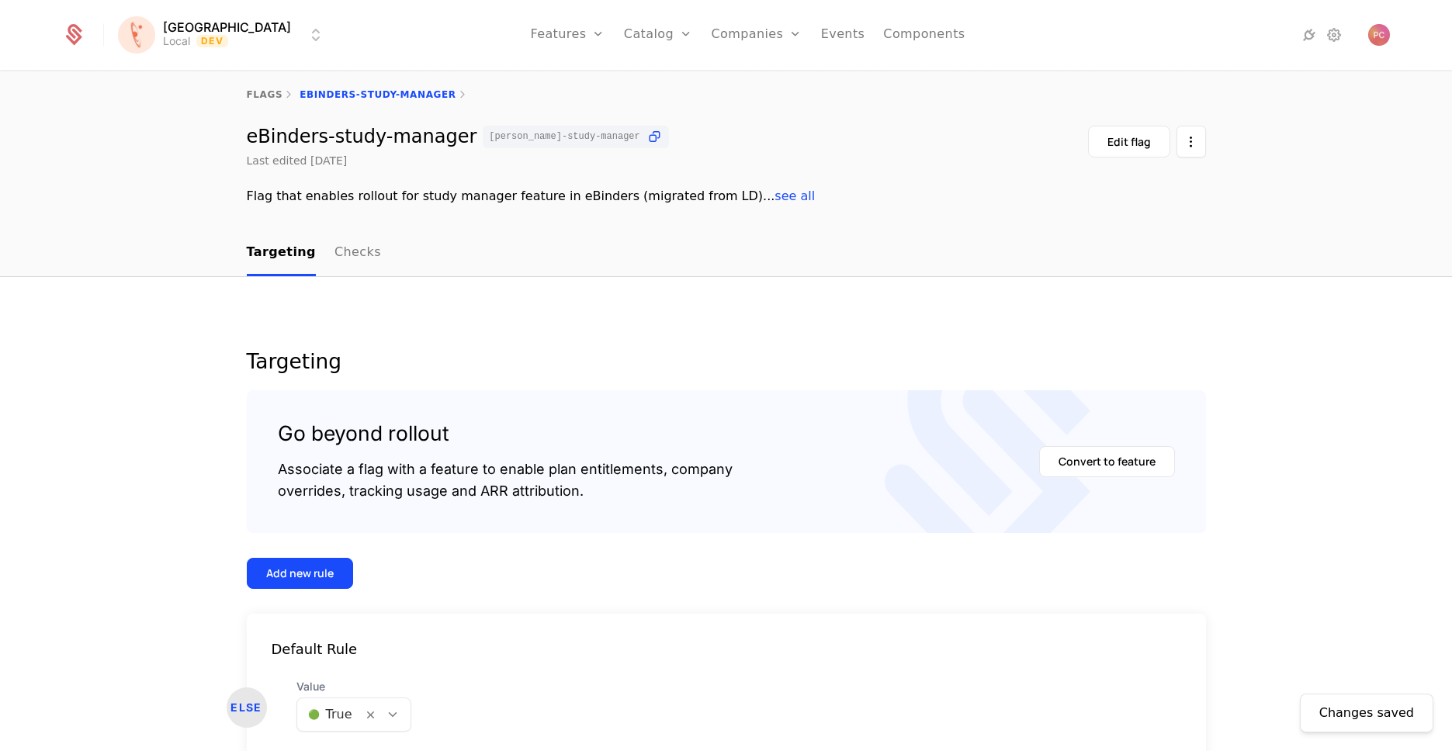
scroll to position [88, 0]
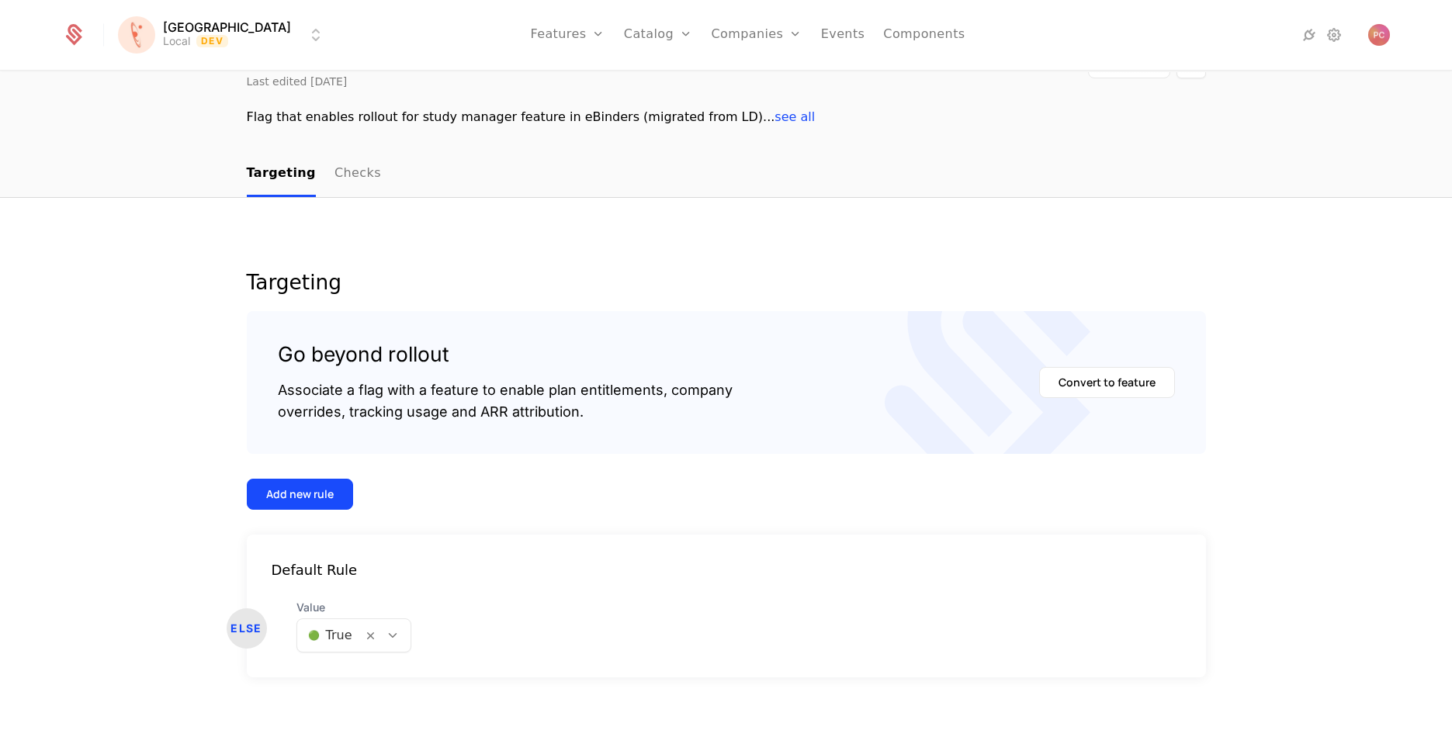
click at [348, 182] on link "Checks" at bounding box center [358, 174] width 47 height 46
